Goal: Navigation & Orientation: Find specific page/section

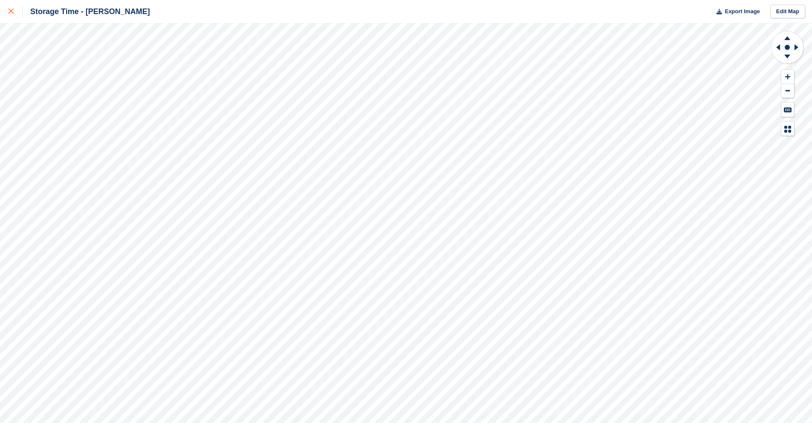
click at [9, 13] on icon at bounding box center [11, 11] width 5 height 5
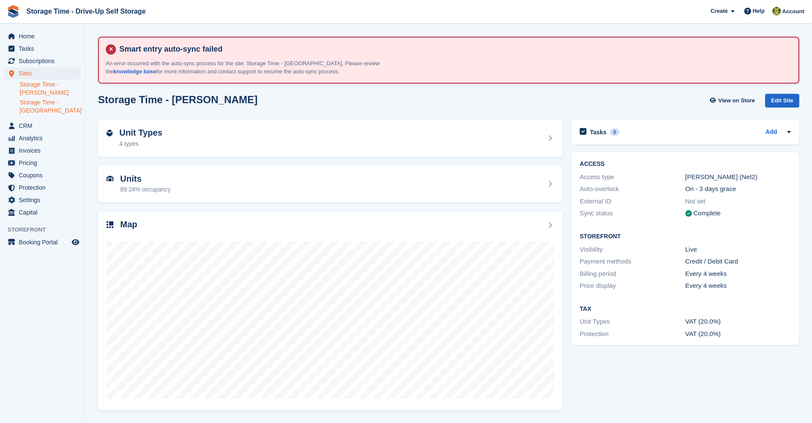
click at [46, 113] on link "Storage Time - Manchester" at bounding box center [50, 106] width 61 height 16
